Goal: Find specific fact: Find specific fact

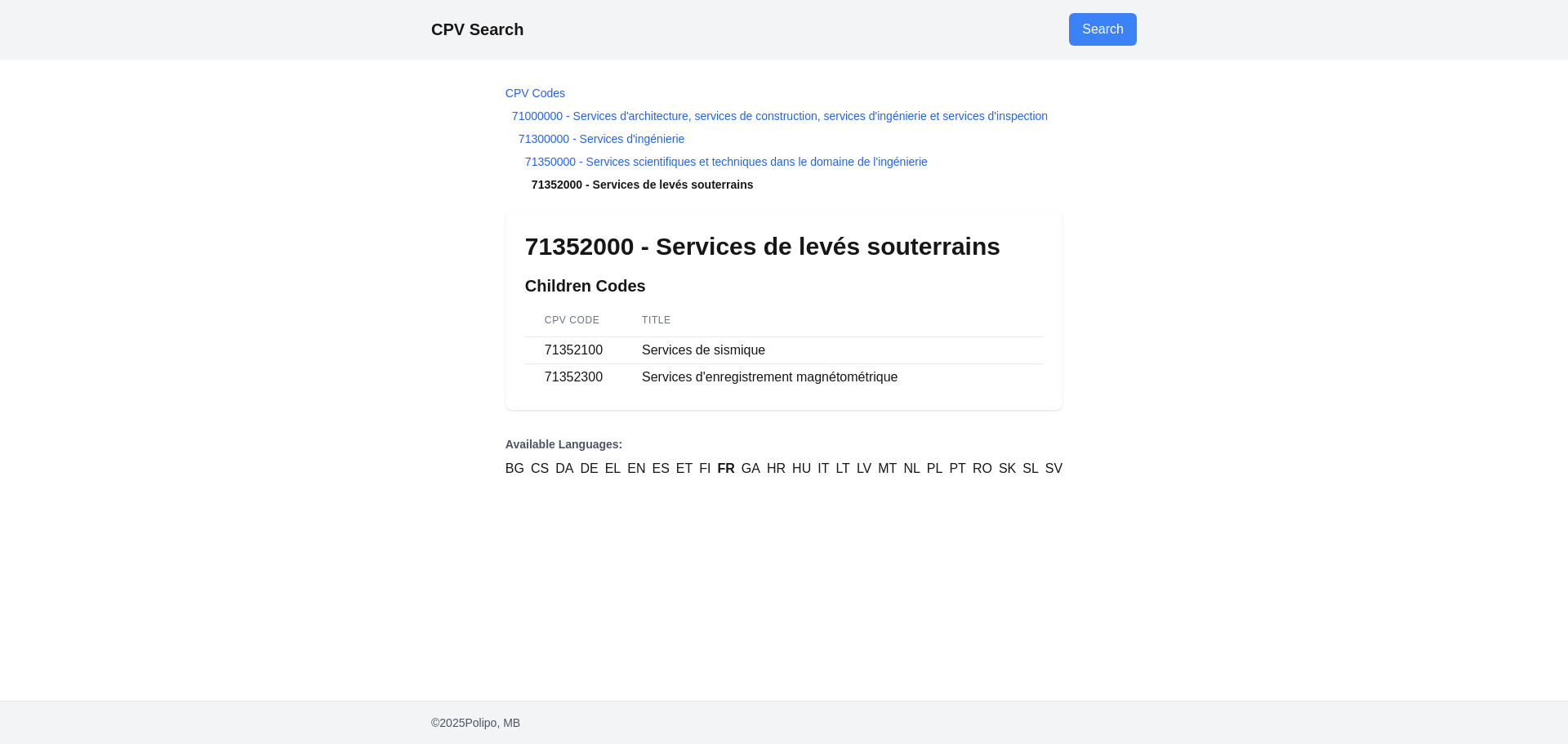
click at [552, 247] on h1 "71352000 - Services de levés souterrains" at bounding box center [784, 246] width 518 height 29
copy h1 "71352000"
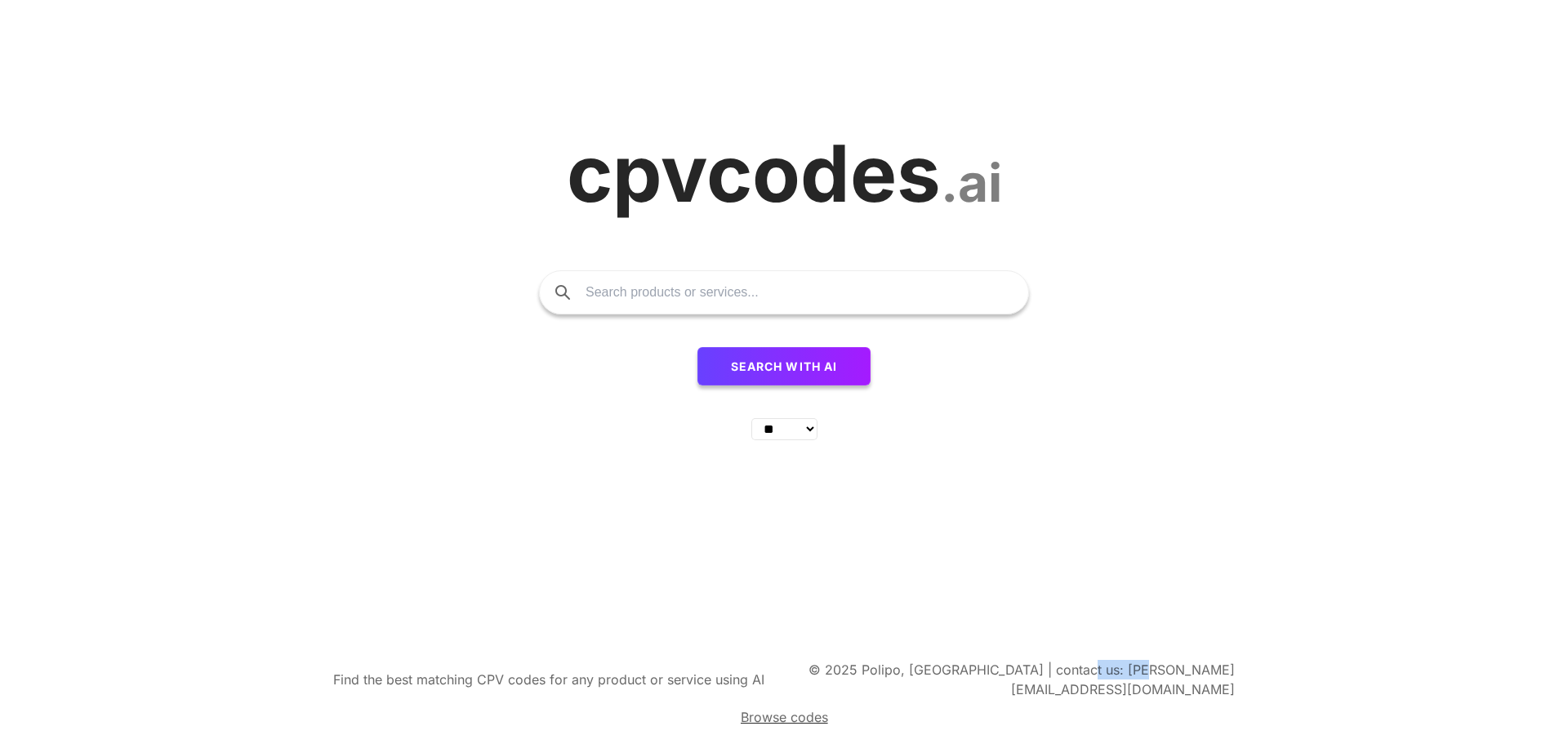
drag, startPoint x: 1248, startPoint y: 688, endPoint x: 1176, endPoint y: 694, distance: 72.2
click at [1176, 694] on div "Find the best matching CPV codes for any product or service using AI © 2025 Pol…" at bounding box center [784, 693] width 1568 height 100
copy span "[DOMAIN_NAME]"
